Goal: Information Seeking & Learning: Learn about a topic

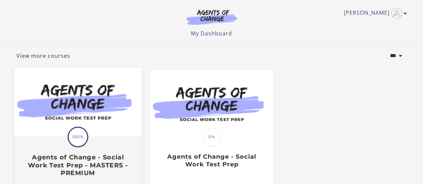
scroll to position [67, 0]
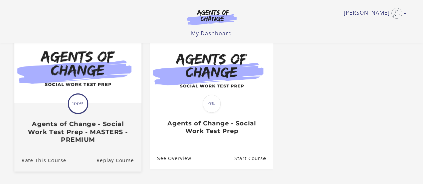
click at [113, 115] on div "Translation missing: en.liquid.partials.dashboard_course_card.progress_descript…" at bounding box center [77, 124] width 127 height 40
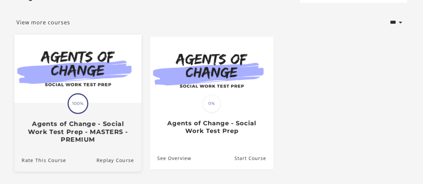
click at [101, 114] on div "Translation missing: en.liquid.partials.dashboard_course_card.progress_descript…" at bounding box center [77, 124] width 127 height 40
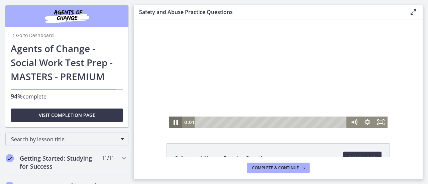
click at [176, 124] on icon "Pause" at bounding box center [176, 123] width 16 height 14
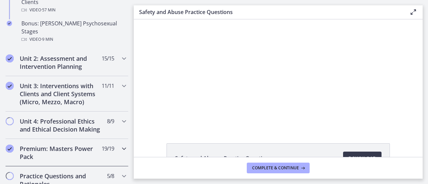
scroll to position [535, 0]
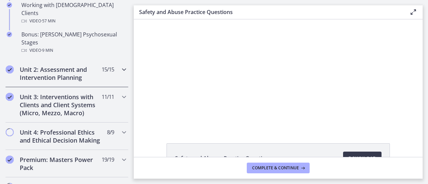
click at [61, 66] on h2 "Unit 2: Assessment and Intervention Planning" at bounding box center [61, 74] width 82 height 16
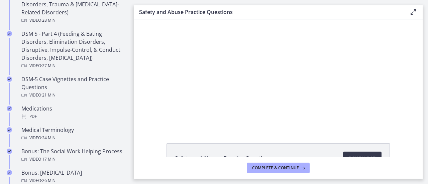
scroll to position [368, 0]
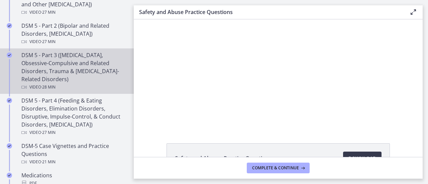
click at [79, 82] on div "DSM 5 - Part 3 (Anxiety Disorders, Obsessive-Compulsive and Related Disorders, …" at bounding box center [73, 71] width 104 height 40
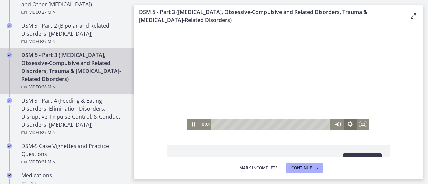
click at [348, 125] on icon "Show settings menu" at bounding box center [351, 124] width 6 height 6
click at [349, 124] on icon "Hide settings menu" at bounding box center [350, 124] width 13 height 11
click at [349, 124] on icon "Show settings menu" at bounding box center [350, 124] width 13 height 11
click at [347, 124] on icon "Hide settings menu" at bounding box center [350, 124] width 13 height 11
click at [347, 124] on icon "Show settings menu" at bounding box center [350, 124] width 13 height 11
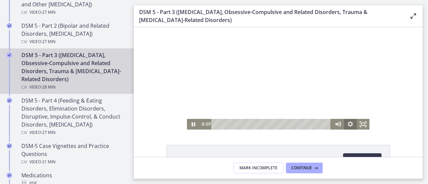
click at [350, 125] on icon "Hide settings menu" at bounding box center [350, 124] width 13 height 11
click at [346, 125] on icon "Show settings menu" at bounding box center [350, 124] width 15 height 13
click at [346, 125] on icon "Hide settings menu" at bounding box center [350, 124] width 15 height 13
click at [347, 121] on icon "Show settings menu" at bounding box center [350, 124] width 15 height 13
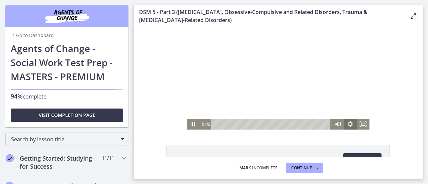
click at [345, 124] on icon "Show settings menu" at bounding box center [350, 124] width 13 height 11
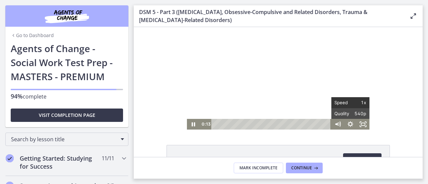
click at [345, 104] on span "Speed" at bounding box center [343, 102] width 16 height 11
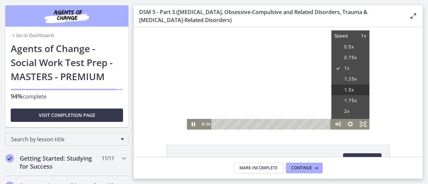
click at [348, 88] on label "1.5x" at bounding box center [351, 90] width 38 height 11
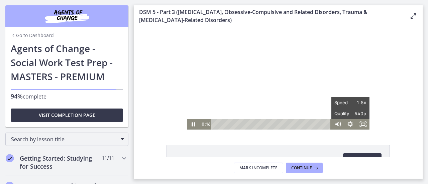
click at [387, 114] on div "Click for sound @keyframes VOLUME_SMALL_WAVE_FLASH { 0% { opacity: 0; } 33% { o…" at bounding box center [278, 78] width 289 height 103
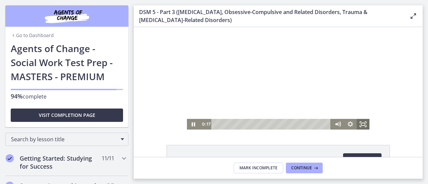
click at [363, 124] on icon "Fullscreen" at bounding box center [363, 124] width 13 height 11
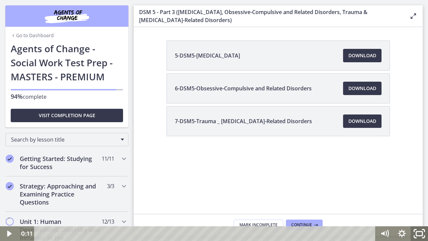
click at [420, 184] on icon "Fullscreen" at bounding box center [419, 234] width 21 height 18
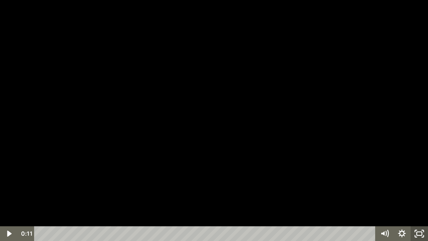
click at [425, 184] on icon "Unfullscreen" at bounding box center [419, 233] width 17 height 15
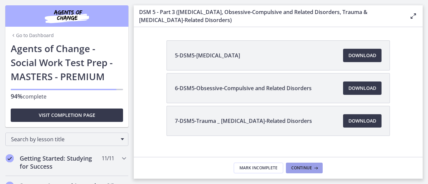
click at [306, 165] on button "Continue" at bounding box center [304, 168] width 37 height 11
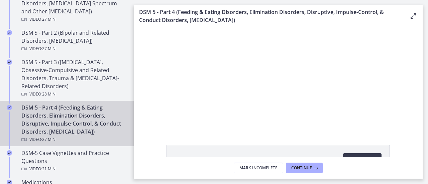
scroll to position [368, 0]
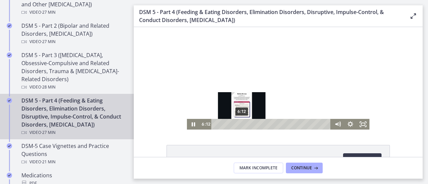
click at [240, 125] on div "Playbar" at bounding box center [242, 125] width 4 height 4
click at [237, 125] on div "5:33" at bounding box center [272, 124] width 112 height 11
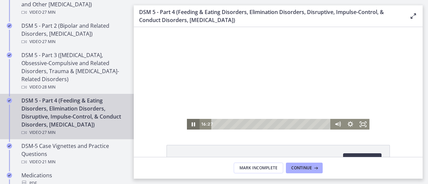
click at [192, 124] on icon "Pause" at bounding box center [193, 124] width 3 height 4
click at [188, 128] on icon "Play Video" at bounding box center [194, 124] width 13 height 11
click at [188, 128] on icon "Pause" at bounding box center [193, 124] width 15 height 13
click at [194, 130] on div "8-DSM5-Feeding _ Eating Disorders Download Opens in a new window 9-DSM5-Elimina…" at bounding box center [278, 92] width 289 height 130
click at [189, 127] on icon "Play Video" at bounding box center [193, 124] width 15 height 13
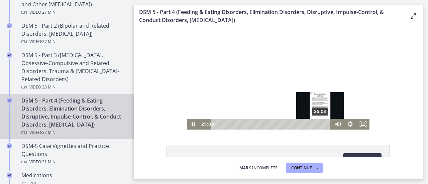
click at [319, 123] on div "25:08" at bounding box center [272, 124] width 112 height 11
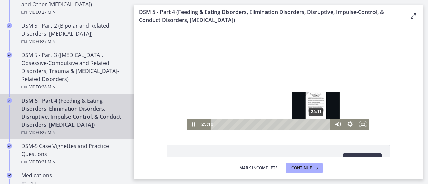
click at [315, 123] on div "24:11" at bounding box center [272, 124] width 112 height 11
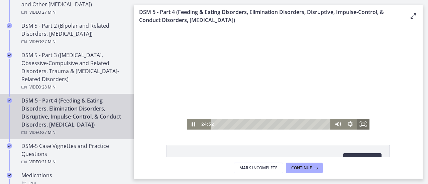
click at [359, 127] on icon "Fullscreen" at bounding box center [363, 124] width 13 height 11
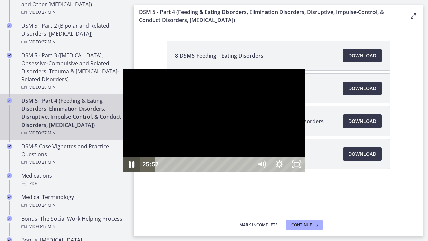
click at [121, 173] on icon "Pause" at bounding box center [131, 165] width 21 height 18
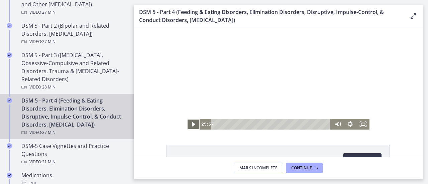
click at [193, 122] on icon "Play Video" at bounding box center [194, 124] width 13 height 11
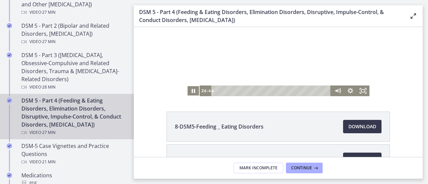
scroll to position [0, 0]
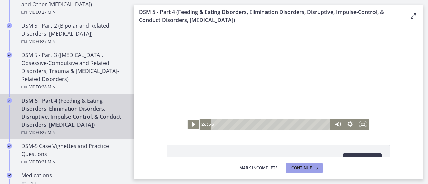
click at [304, 168] on span "Continue" at bounding box center [301, 168] width 21 height 5
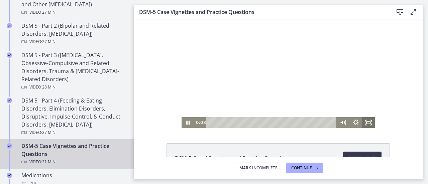
click at [369, 124] on icon "Fullscreen" at bounding box center [368, 122] width 13 height 11
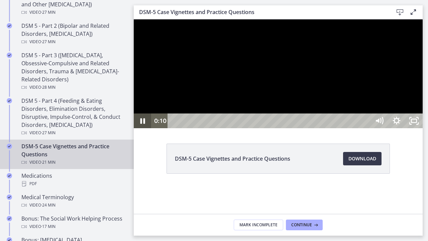
click at [145, 124] on icon "Pause" at bounding box center [143, 121] width 5 height 6
click at [142, 124] on icon "Play Video" at bounding box center [143, 121] width 4 height 6
click at [142, 124] on icon "Pause" at bounding box center [143, 121] width 5 height 6
click at [145, 128] on icon "Play Video" at bounding box center [143, 120] width 17 height 15
click at [145, 124] on icon "Pause" at bounding box center [143, 121] width 5 height 6
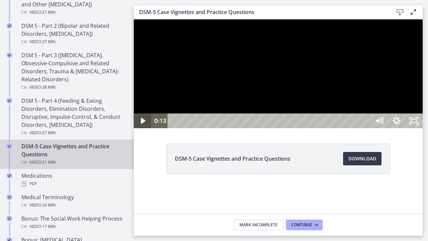
click at [142, 124] on icon "Play Video" at bounding box center [143, 121] width 4 height 6
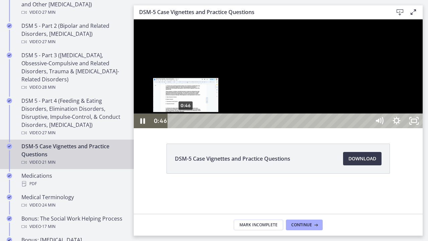
click at [186, 128] on div "0:46" at bounding box center [270, 120] width 192 height 15
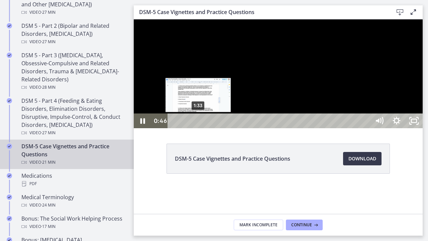
click at [199, 128] on div "1:33" at bounding box center [270, 120] width 192 height 15
click at [207, 128] on div "1:50" at bounding box center [270, 120] width 192 height 15
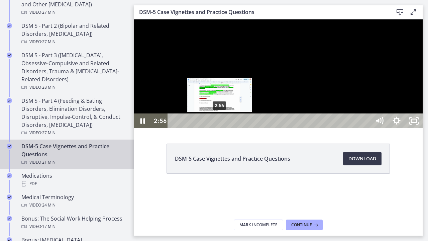
click at [221, 128] on div "2:56" at bounding box center [270, 120] width 192 height 15
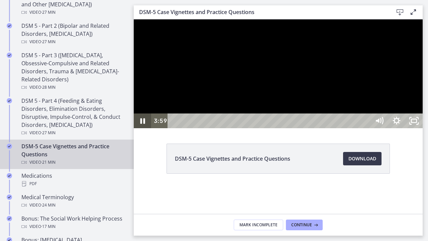
click at [144, 124] on icon "Pause" at bounding box center [143, 121] width 5 height 6
click at [144, 128] on icon "Play Video" at bounding box center [143, 120] width 17 height 15
click at [145, 128] on icon "Pause" at bounding box center [142, 120] width 17 height 15
click at [140, 128] on icon "Play Video" at bounding box center [143, 120] width 17 height 15
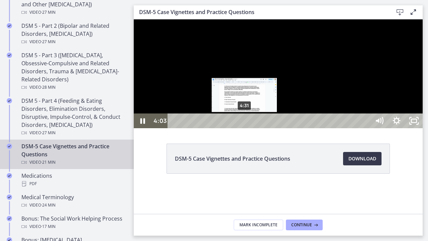
click at [246, 128] on div "4:31" at bounding box center [270, 120] width 192 height 15
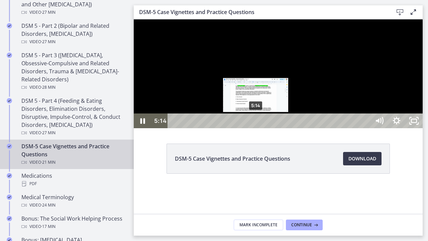
click at [257, 128] on div "5:14" at bounding box center [270, 120] width 192 height 15
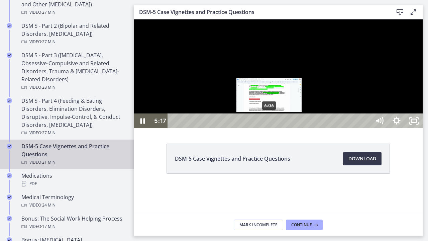
click at [272, 128] on div "6:06" at bounding box center [270, 120] width 192 height 15
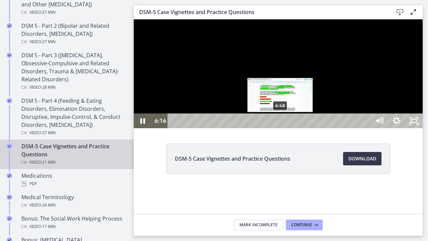
click at [286, 128] on div "6:48" at bounding box center [270, 120] width 192 height 15
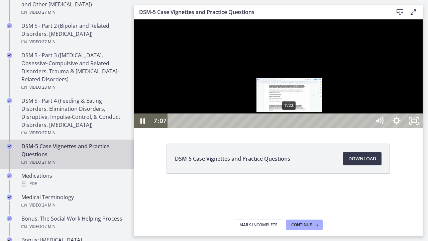
click at [299, 128] on div "7:23" at bounding box center [270, 120] width 192 height 15
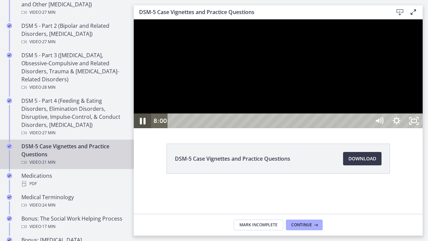
click at [140, 130] on icon "Pause" at bounding box center [142, 121] width 21 height 18
click at [145, 128] on icon "Play Video" at bounding box center [143, 120] width 17 height 15
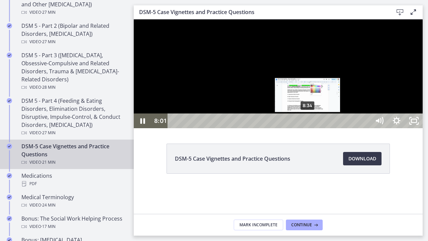
click at [308, 128] on div "8:34" at bounding box center [270, 120] width 192 height 15
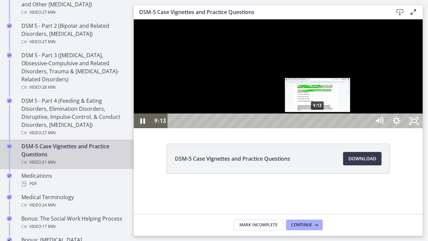
click at [319, 128] on div "9:13" at bounding box center [270, 120] width 192 height 15
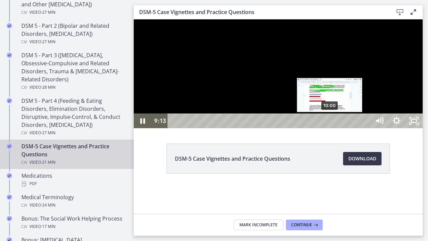
click at [335, 128] on div "10:00" at bounding box center [270, 120] width 192 height 15
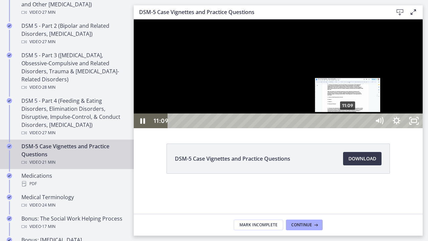
click at [349, 128] on div "11:09" at bounding box center [270, 120] width 192 height 15
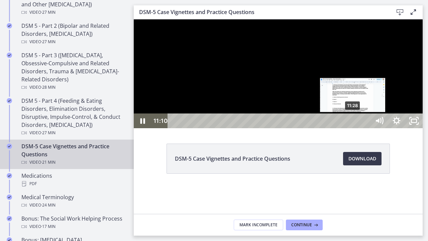
click at [354, 128] on div "11:28" at bounding box center [270, 120] width 192 height 15
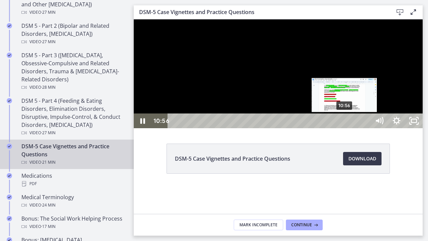
click at [345, 128] on div "10:56" at bounding box center [270, 120] width 192 height 15
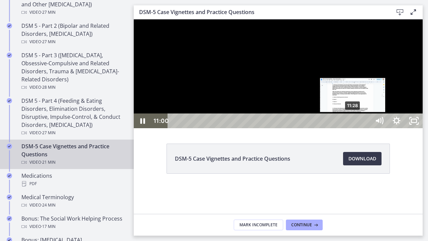
click at [354, 128] on div "11:28" at bounding box center [270, 120] width 192 height 15
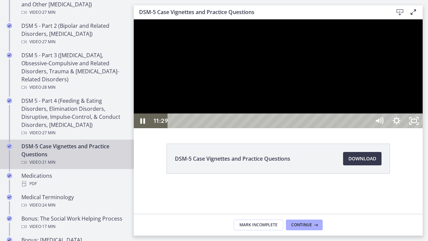
click at [327, 128] on div at bounding box center [278, 73] width 289 height 109
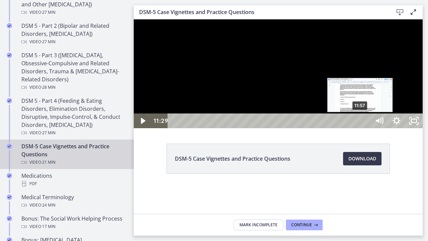
click at [361, 128] on div "11:57" at bounding box center [270, 120] width 192 height 15
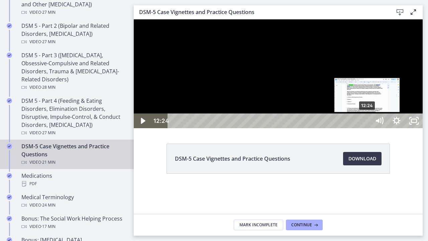
click at [366, 128] on div "12:24" at bounding box center [270, 120] width 192 height 15
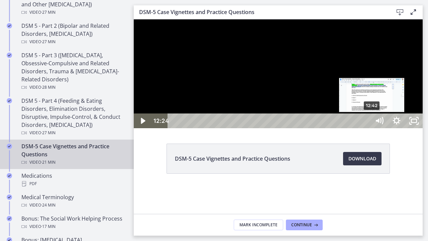
click at [366, 128] on div "12:42" at bounding box center [270, 120] width 192 height 15
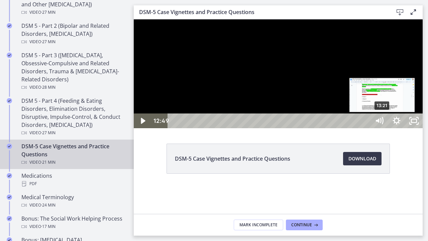
click at [366, 128] on div "13:21" at bounding box center [270, 120] width 192 height 15
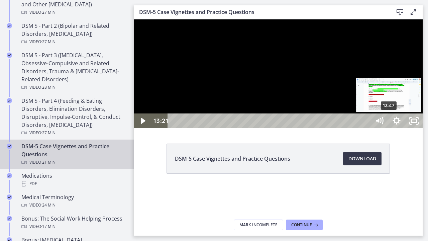
click at [366, 128] on div "13:47" at bounding box center [270, 120] width 192 height 15
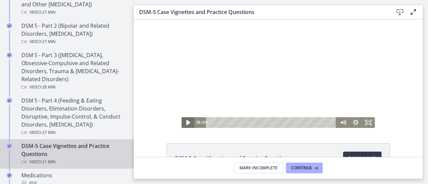
click at [187, 121] on icon "Play Video" at bounding box center [189, 122] width 4 height 5
click at [369, 122] on icon "Fullscreen" at bounding box center [368, 122] width 13 height 11
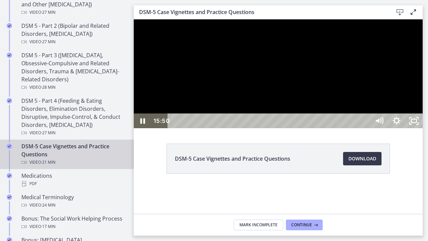
click at [363, 128] on div at bounding box center [278, 73] width 289 height 109
click at [366, 128] on div "19:10" at bounding box center [270, 120] width 192 height 15
click at [366, 128] on div "19:12" at bounding box center [270, 120] width 192 height 15
click at [366, 128] on div "19:31" at bounding box center [270, 120] width 192 height 15
click at [366, 128] on div "20:02" at bounding box center [270, 120] width 192 height 15
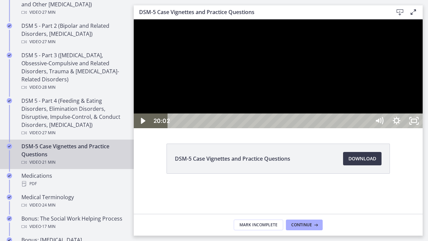
click at [366, 128] on div "20:38" at bounding box center [270, 120] width 192 height 15
click at [366, 128] on div "20:52" at bounding box center [270, 120] width 192 height 15
click at [366, 128] on div "20:19" at bounding box center [270, 120] width 192 height 15
click at [423, 128] on icon "Unfullscreen" at bounding box center [414, 120] width 17 height 15
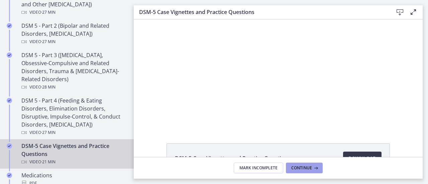
click at [308, 166] on span "Continue" at bounding box center [301, 168] width 21 height 5
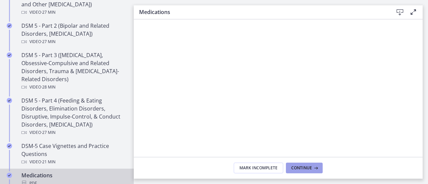
click at [311, 168] on span "Continue" at bounding box center [301, 168] width 21 height 5
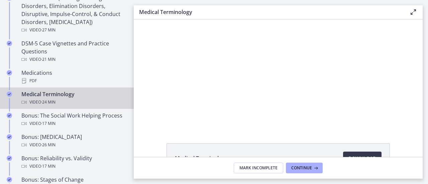
scroll to position [469, 0]
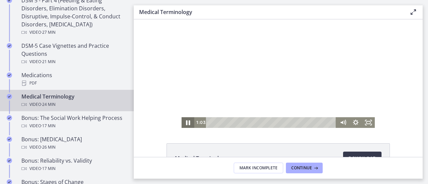
click at [183, 123] on icon "Pause" at bounding box center [187, 122] width 15 height 13
